Goal: Complete application form

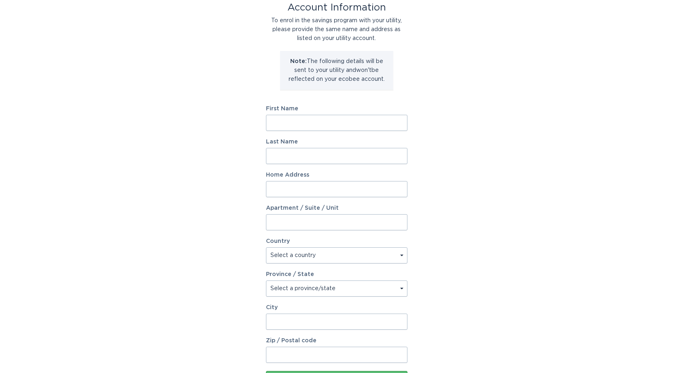
scroll to position [38, 0]
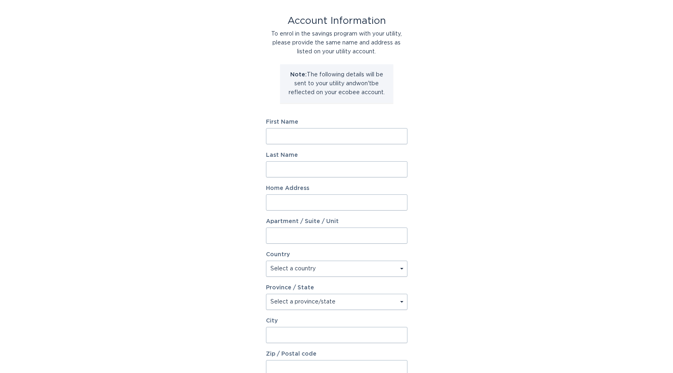
click at [372, 137] on input "First Name" at bounding box center [337, 136] width 142 height 16
type input "DARAN"
type input "GOOLSBY"
type input "18076 FM 39 Rd"
select select "US"
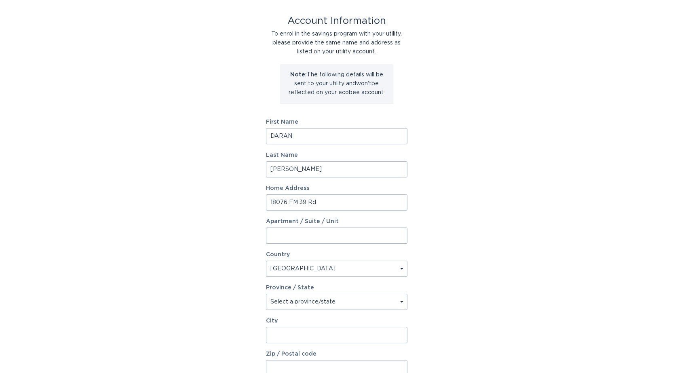
type input "BEDIAS"
type input "77831"
select select "TX"
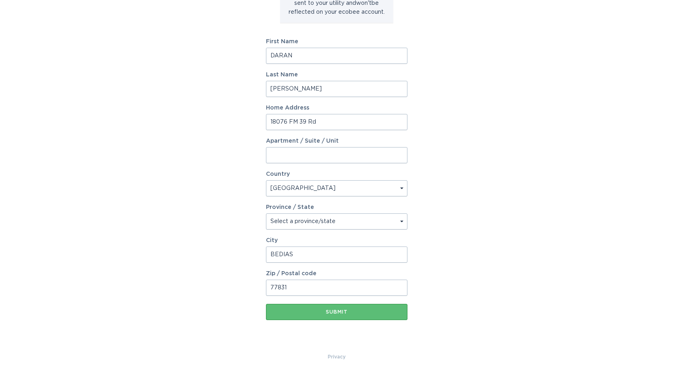
scroll to position [119, 0]
click at [335, 308] on button "Submit" at bounding box center [337, 312] width 142 height 16
